Goal: Task Accomplishment & Management: Manage account settings

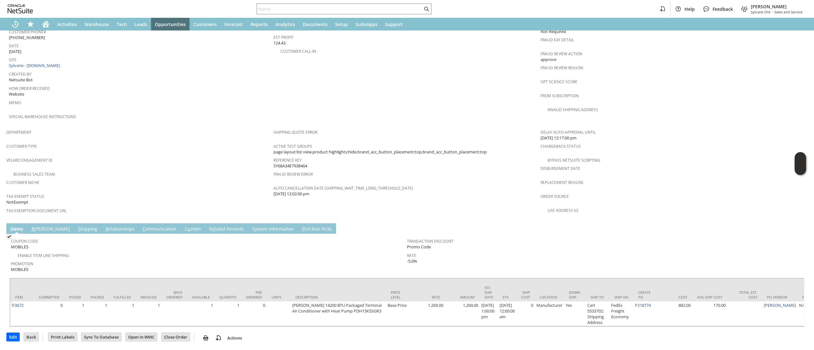
click at [77, 226] on link "S hipping" at bounding box center [88, 229] width 22 height 7
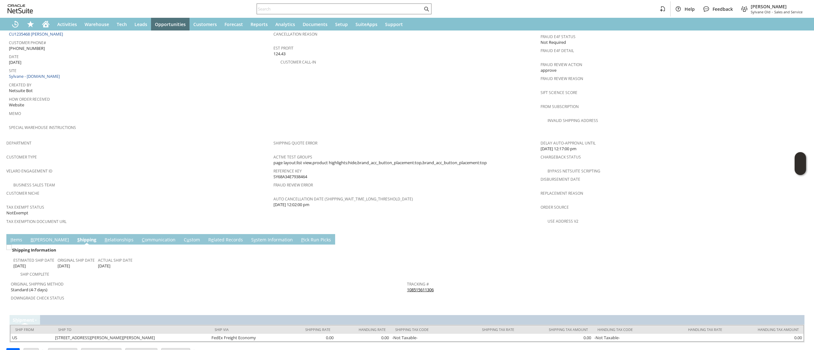
click at [418, 287] on link "108515611306" at bounding box center [420, 290] width 27 height 6
click at [444, 280] on div "Tracking # 108515611306" at bounding box center [603, 286] width 393 height 13
click at [441, 280] on div "Tracking # 108515611306" at bounding box center [603, 286] width 393 height 13
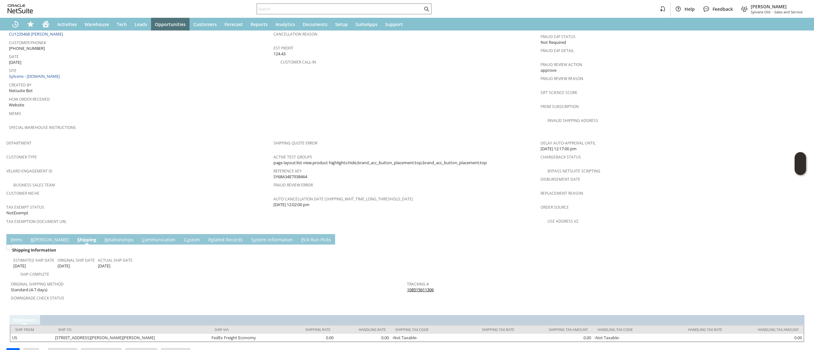
click at [441, 280] on div "Tracking # 108515611306" at bounding box center [603, 286] width 393 height 13
copy tbody "108515611306 Return Tracking #"
click at [22, 237] on link "I tems" at bounding box center [16, 240] width 15 height 7
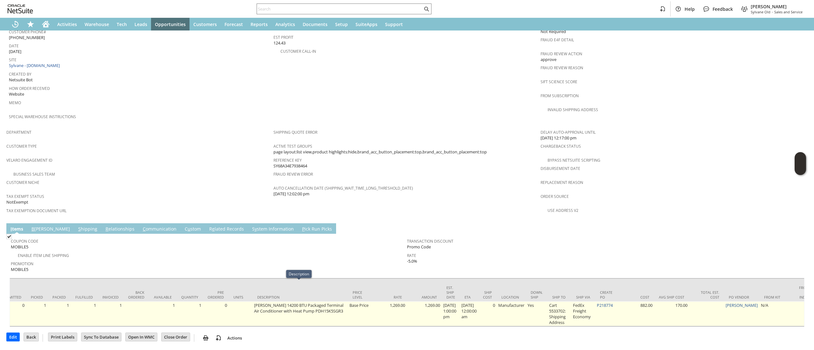
scroll to position [0, 38]
click at [610, 303] on link "P218774" at bounding box center [605, 306] width 16 height 6
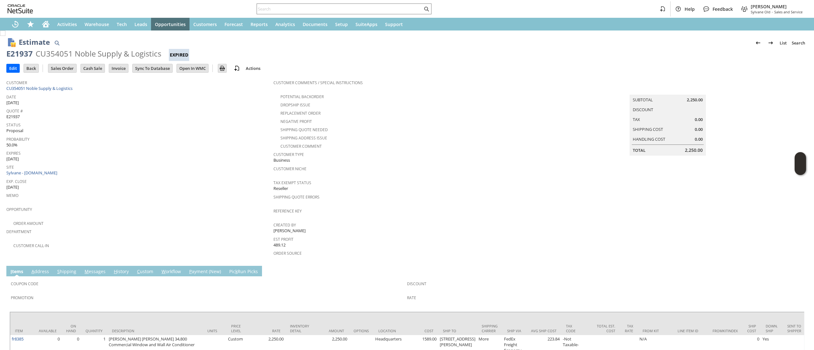
click at [83, 88] on div "Customer CU354051 Noble Supply & Logistics" at bounding box center [138, 85] width 264 height 14
drag, startPoint x: 83, startPoint y: 88, endPoint x: 52, endPoint y: 88, distance: 30.5
click at [52, 88] on div "Customer CU354051 Noble Supply & Logistics" at bounding box center [138, 85] width 264 height 14
click at [35, 90] on link "CU354051 Noble Supply & Logistics" at bounding box center [40, 88] width 68 height 6
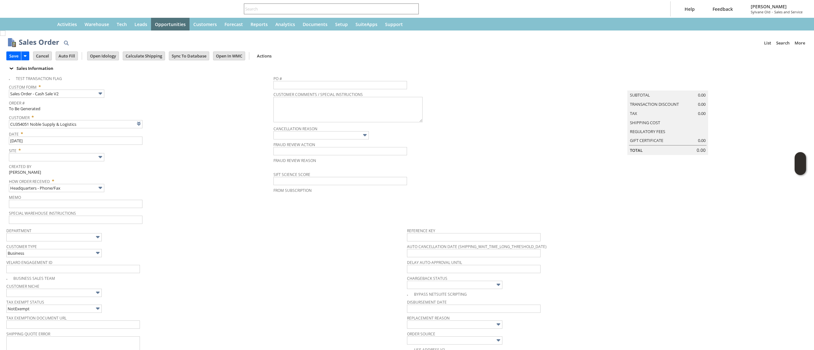
type input "Intelligent Recommendations ³"
click at [44, 22] on icon "Home" at bounding box center [45, 23] width 7 height 4
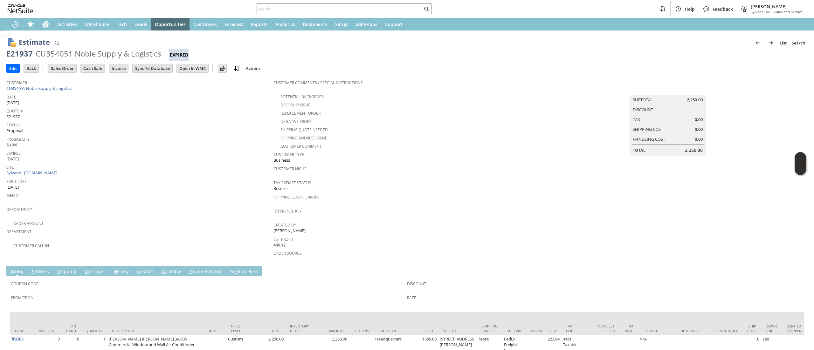
click at [65, 94] on span "Date" at bounding box center [138, 95] width 264 height 7
click at [66, 90] on link "CU354051 Noble Supply & Logistics" at bounding box center [40, 88] width 68 height 6
click at [119, 92] on span "Date" at bounding box center [138, 95] width 264 height 7
click at [128, 82] on span "Customer" at bounding box center [138, 81] width 264 height 7
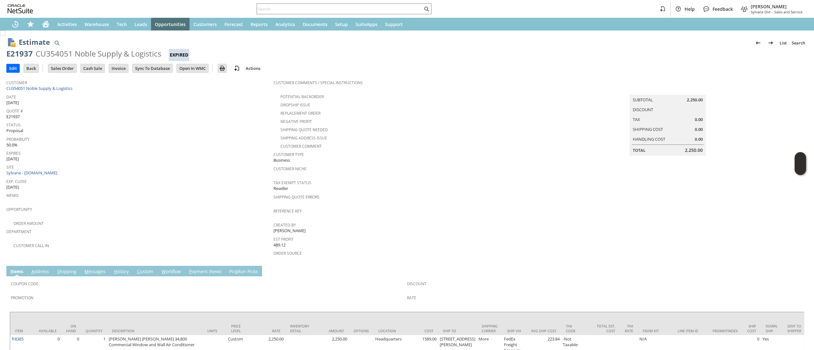
click at [126, 83] on span "Customer" at bounding box center [138, 81] width 264 height 7
click at [124, 90] on div "Customer CU354051 Noble Supply & Logistics" at bounding box center [138, 85] width 264 height 14
copy tbody "CU354051 Noble Supply & Logistics"
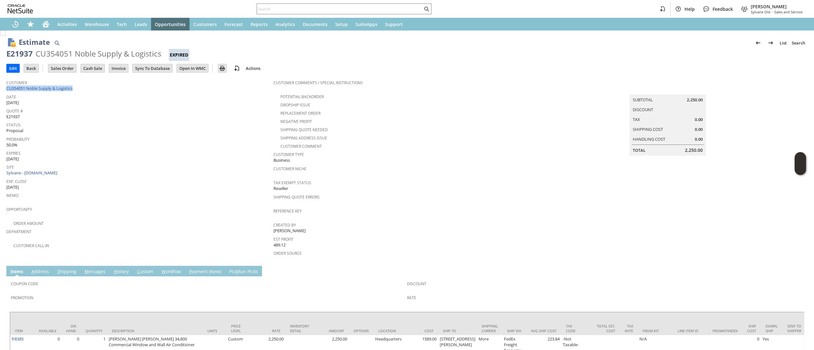
scroll to position [6, 0]
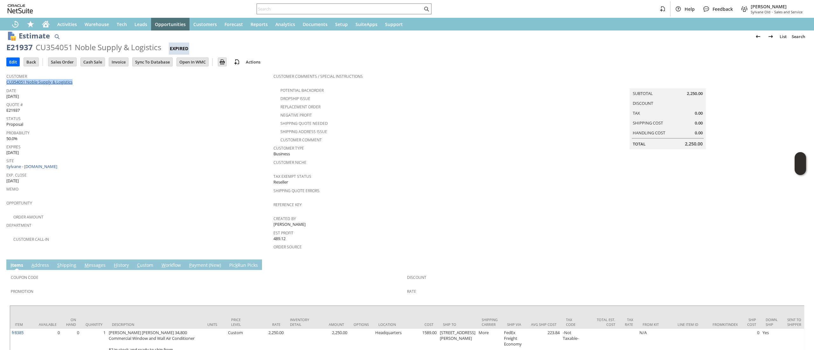
click at [71, 81] on link "CU354051 Noble Supply & Logistics" at bounding box center [40, 82] width 68 height 6
click at [47, 78] on span "Customer" at bounding box center [138, 75] width 264 height 7
click at [46, 82] on link "CU354051 Noble Supply & Logistics" at bounding box center [40, 82] width 68 height 6
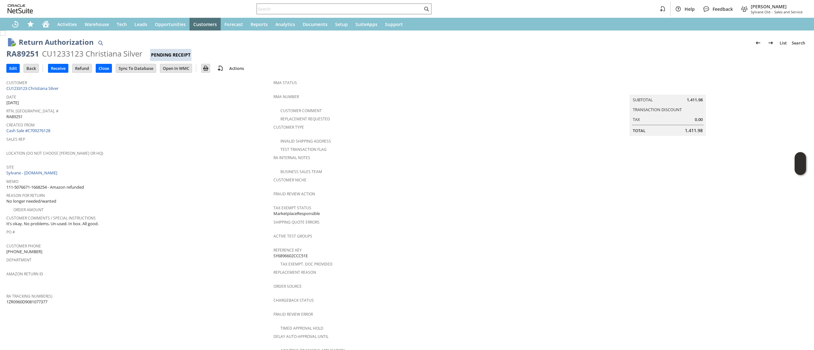
scroll to position [197, 0]
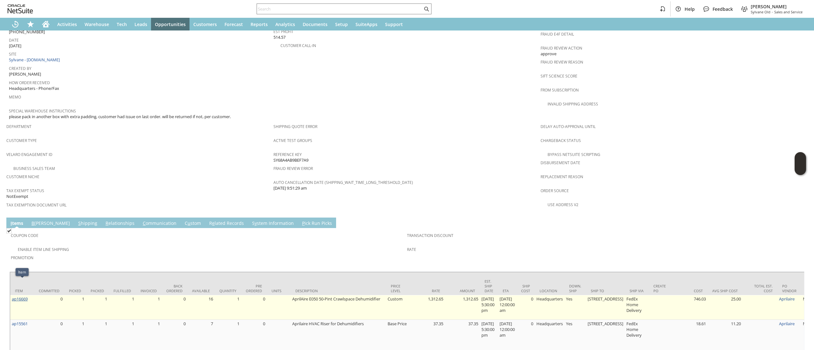
click at [11, 295] on td "ap16669" at bounding box center [22, 307] width 24 height 25
click at [22, 296] on link "ap16669" at bounding box center [20, 299] width 16 height 6
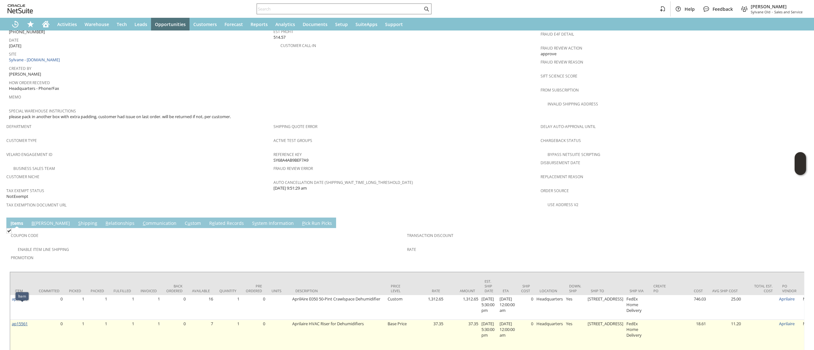
click at [21, 321] on link "ap15561" at bounding box center [20, 324] width 16 height 6
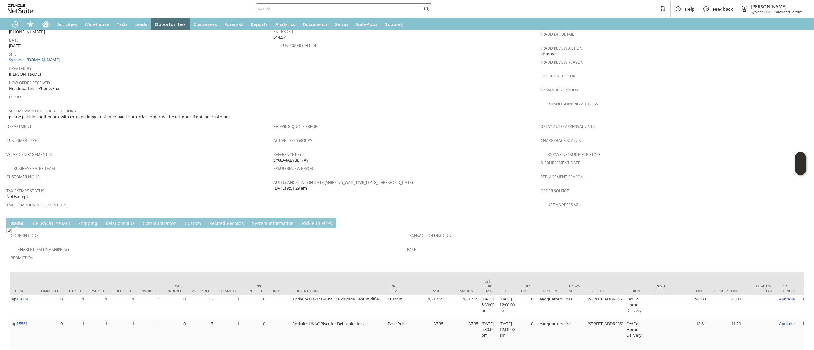
click at [210, 228] on td "Coupon Code Enable Item Line Shipping Promotion Transaction Discount Rate" at bounding box center [407, 248] width 794 height 40
click at [212, 220] on span "e" at bounding box center [213, 223] width 3 height 6
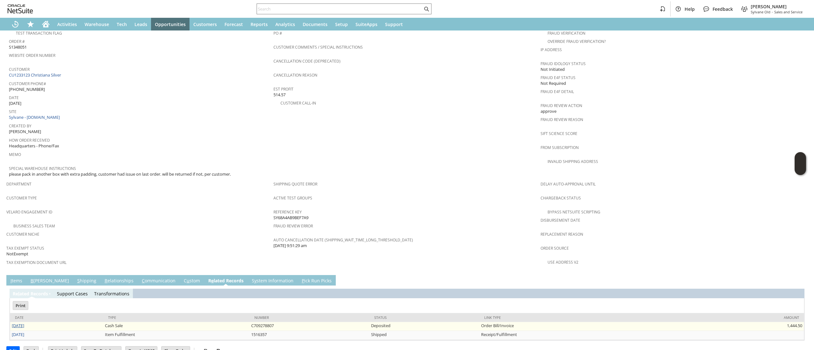
click at [22, 323] on link "[DATE]" at bounding box center [18, 326] width 12 height 6
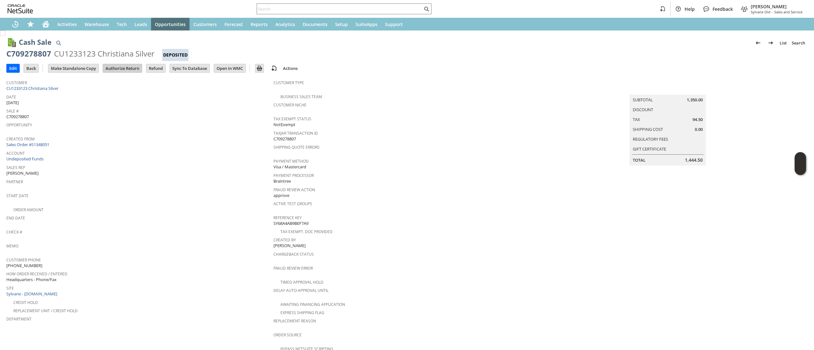
click at [127, 66] on input "Authorize Return" at bounding box center [122, 68] width 39 height 8
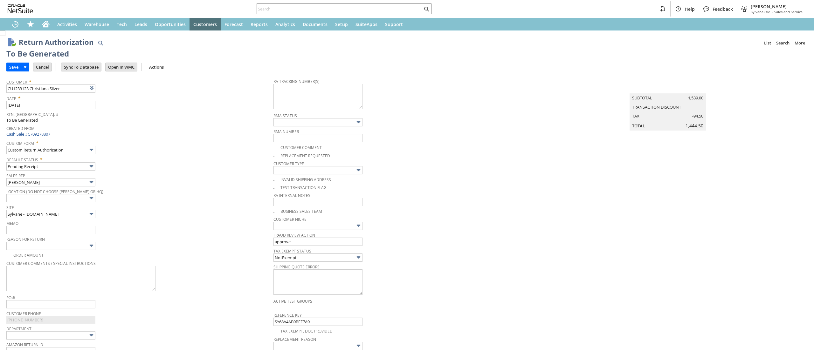
type input "Add"
type input "Copy Previous"
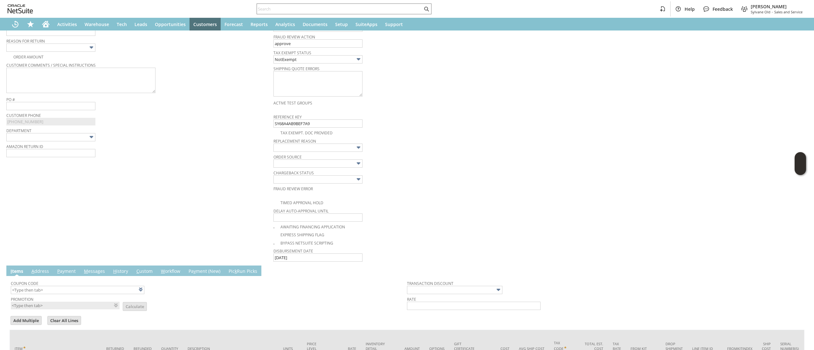
scroll to position [92, 0]
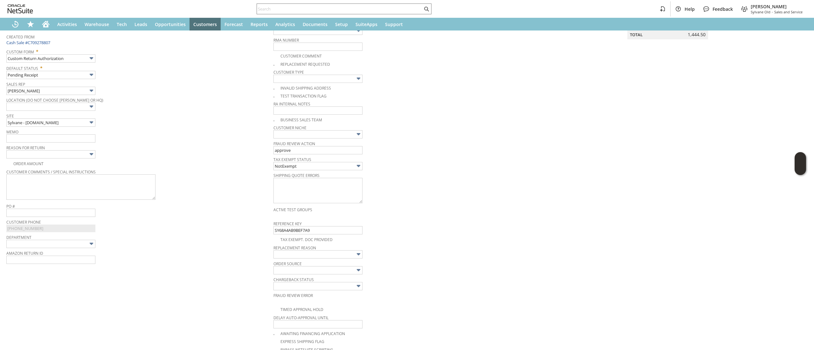
click at [50, 134] on span "Memo" at bounding box center [138, 130] width 264 height 7
click at [46, 137] on input "text" at bounding box center [50, 138] width 89 height 8
click at [46, 137] on input "buyer changed mind, returning." at bounding box center [50, 138] width 89 height 8
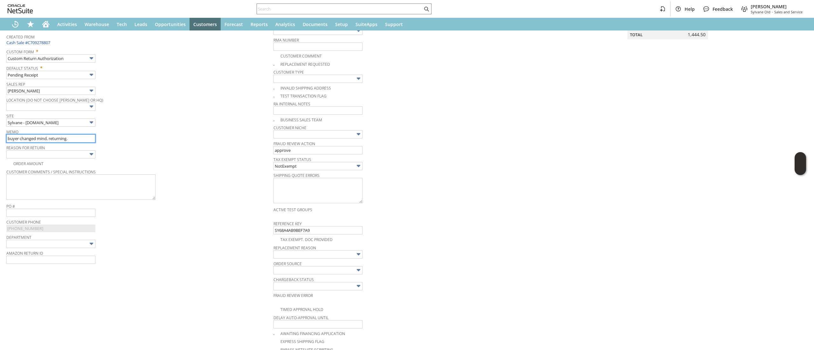
click at [46, 137] on input "buyer changed mind, returning." at bounding box center [50, 138] width 89 height 8
type input "Didnt work in the customer's space, returning"
click at [53, 154] on input "text" at bounding box center [50, 154] width 89 height 8
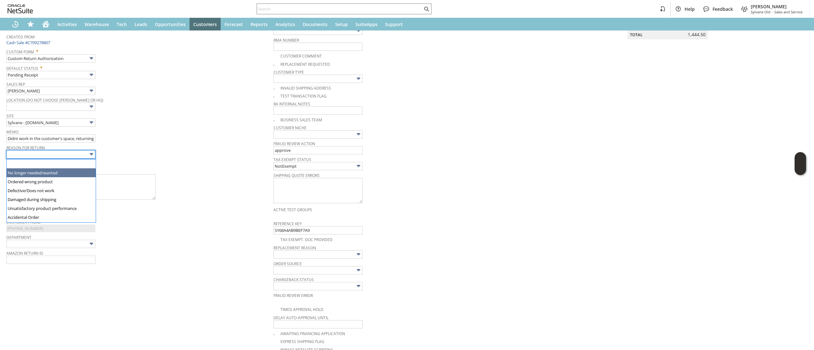
type input "No longer needed/wanted"
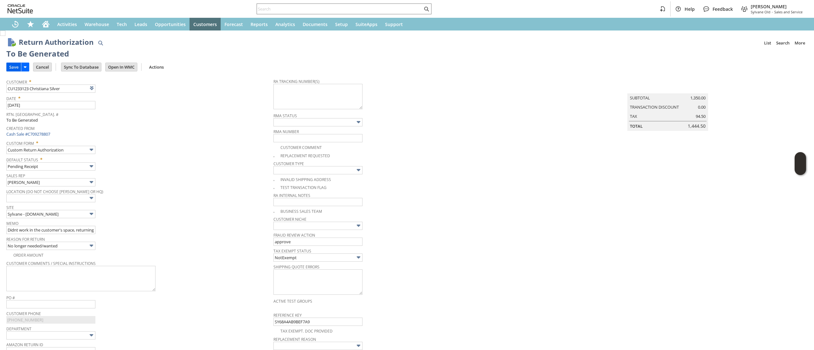
click at [12, 67] on input "Save" at bounding box center [14, 67] width 14 height 8
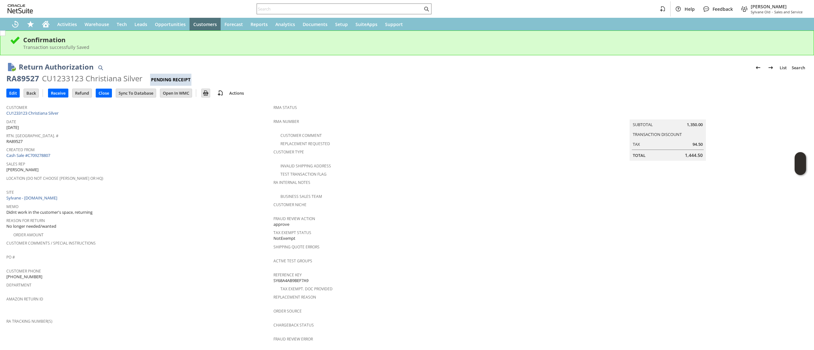
click at [74, 117] on span "Date" at bounding box center [138, 120] width 264 height 7
click at [74, 114] on div "Customer CU1233123 Christiana Silver" at bounding box center [138, 110] width 264 height 14
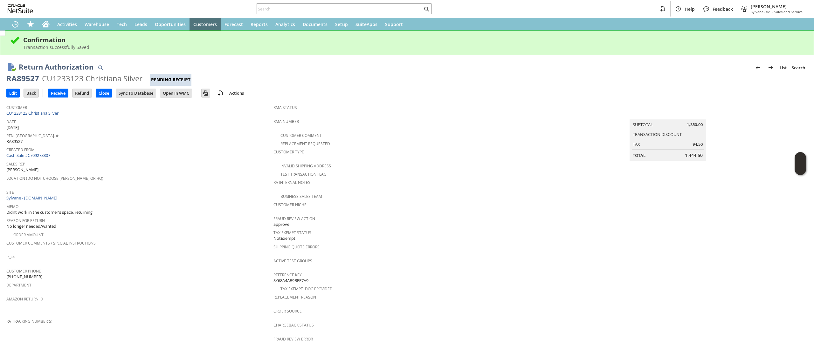
click at [74, 114] on div "Customer CU1233123 Christiana Silver" at bounding box center [138, 110] width 264 height 14
copy tbody "CU1233123 Christiana Silver"
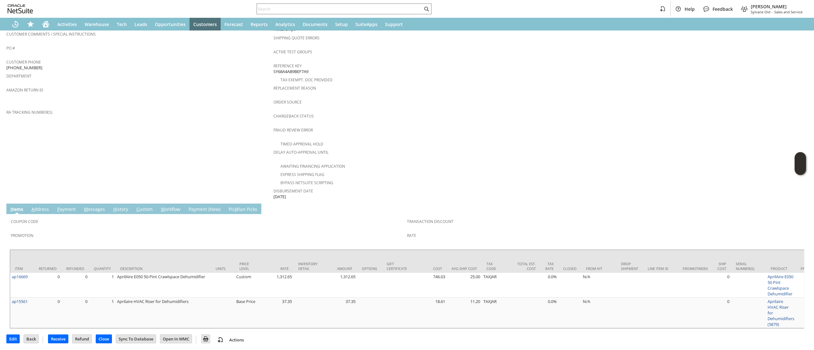
click at [50, 204] on td "A ddress" at bounding box center [40, 209] width 26 height 10
click at [41, 206] on link "A ddress" at bounding box center [40, 209] width 21 height 7
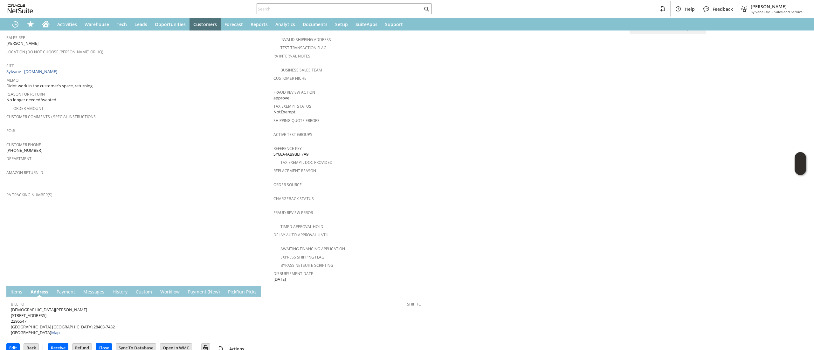
click at [35, 307] on span "[DEMOGRAPHIC_DATA] Silver [STREET_ADDRESS] Map" at bounding box center [63, 321] width 104 height 29
copy span "[STREET_ADDRESS]"
click at [63, 318] on span "[DEMOGRAPHIC_DATA] Silver [STREET_ADDRESS] Map" at bounding box center [63, 321] width 104 height 29
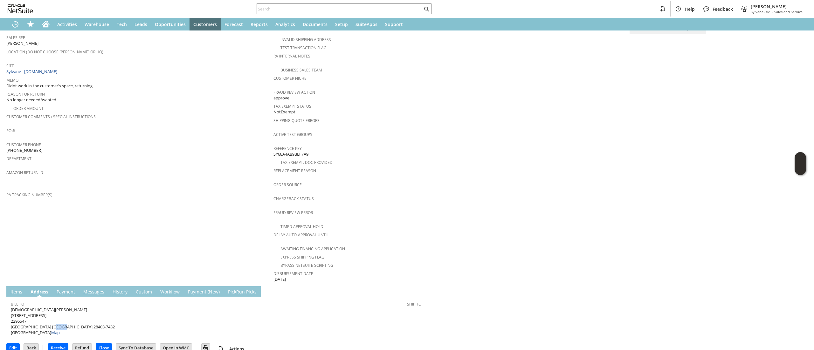
click at [63, 318] on span "[DEMOGRAPHIC_DATA] Silver [STREET_ADDRESS] Map" at bounding box center [63, 321] width 104 height 29
click at [51, 316] on span "[DEMOGRAPHIC_DATA] Silver [STREET_ADDRESS] Map" at bounding box center [63, 321] width 104 height 29
copy span "28403"
click at [24, 286] on td "I tems" at bounding box center [16, 291] width 20 height 10
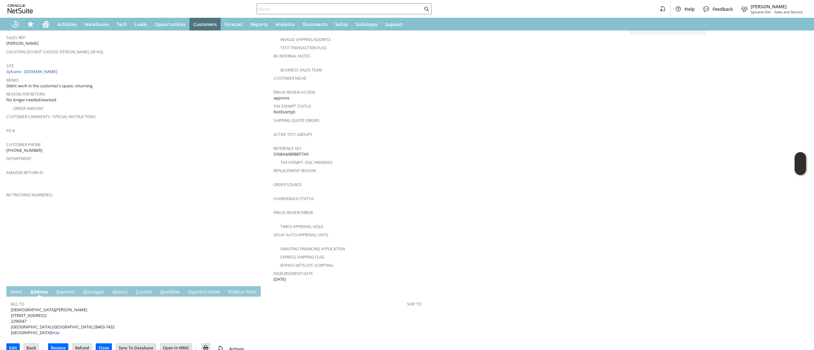
click at [17, 289] on link "I tems" at bounding box center [16, 292] width 15 height 7
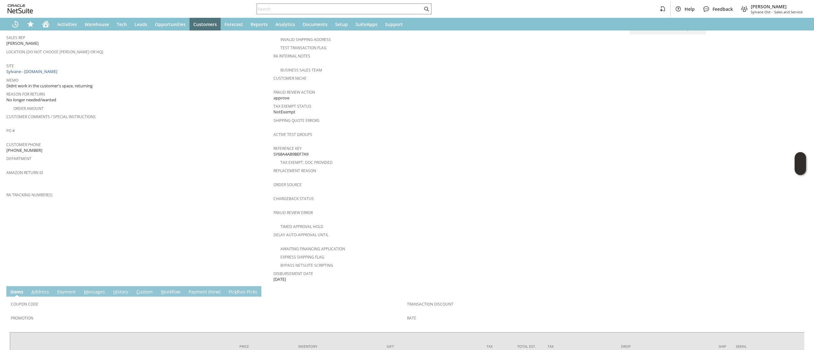
scroll to position [209, 0]
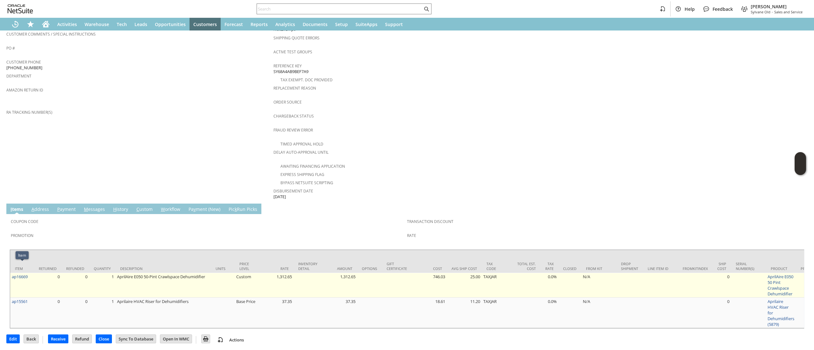
click at [27, 273] on td "ap16669" at bounding box center [22, 285] width 24 height 25
click at [24, 274] on link "ap16669" at bounding box center [20, 277] width 16 height 6
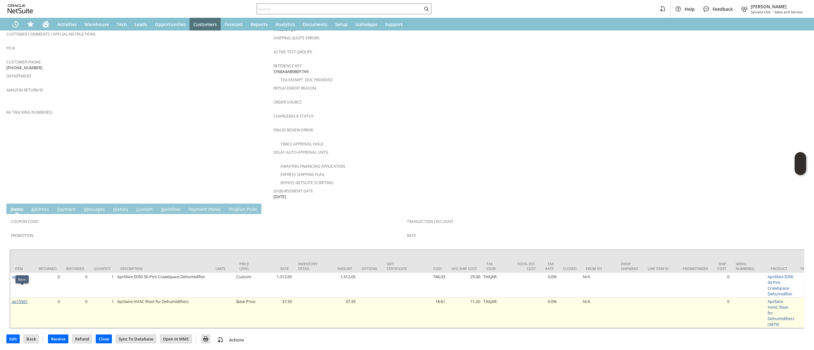
click at [19, 299] on link "ap15561" at bounding box center [20, 302] width 16 height 6
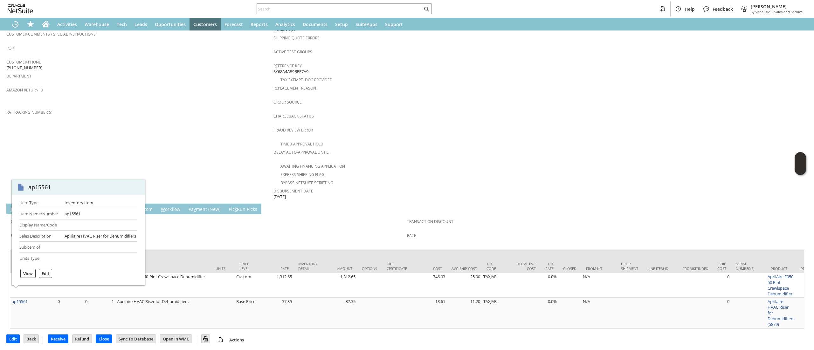
scroll to position [0, 0]
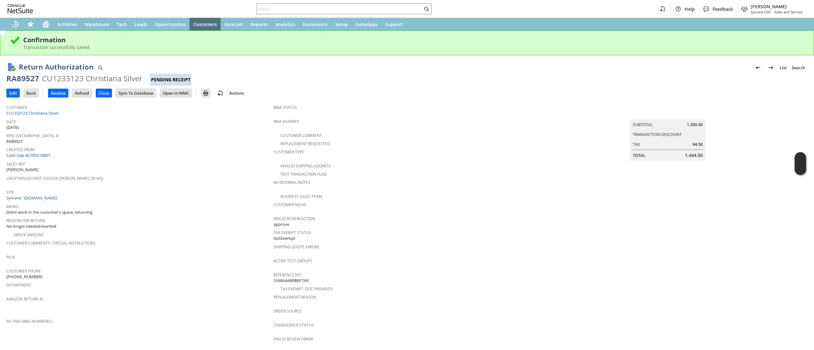
click at [33, 80] on div "RA89527" at bounding box center [22, 78] width 33 height 10
copy div "RA89527"
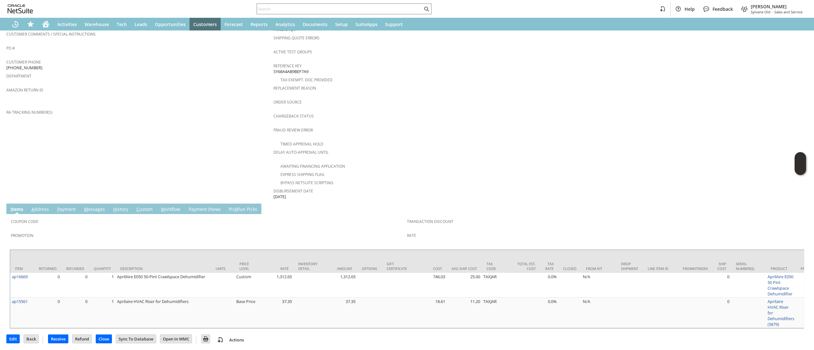
click at [103, 206] on link "M essages" at bounding box center [94, 209] width 24 height 7
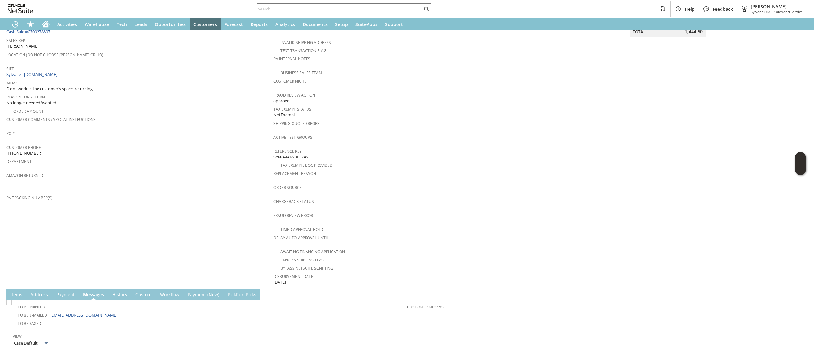
scroll to position [0, 0]
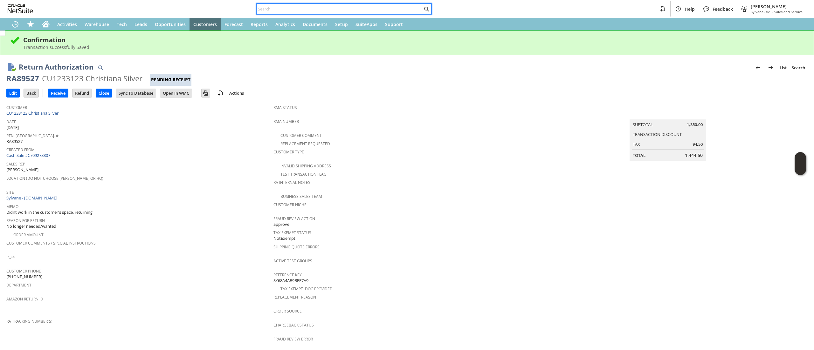
click at [264, 12] on input "text" at bounding box center [340, 9] width 166 height 8
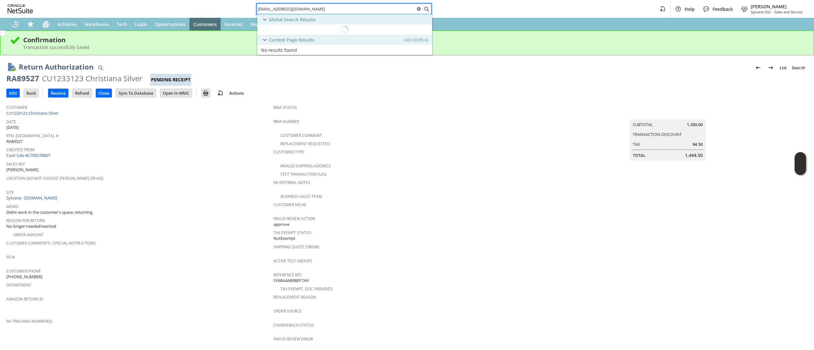
click at [264, 12] on input "[EMAIL_ADDRESS][DOMAIN_NAME]" at bounding box center [336, 9] width 158 height 8
type input "[EMAIL_ADDRESS][DOMAIN_NAME]"
click at [507, 94] on div "Edit Back New Receive Refund Close" at bounding box center [406, 94] width 801 height 16
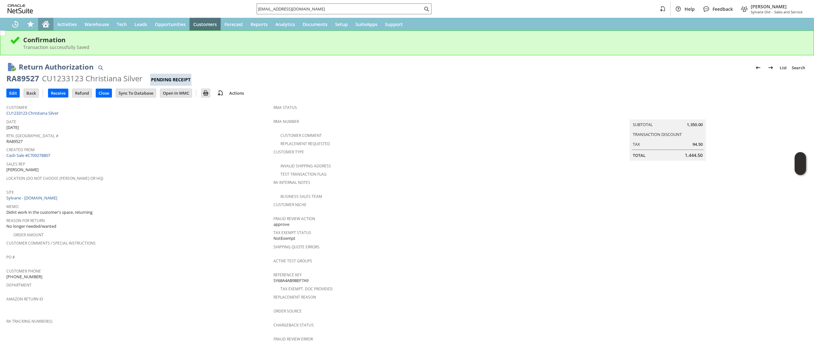
click at [44, 19] on div "Home" at bounding box center [45, 24] width 15 height 13
